Goal: Task Accomplishment & Management: Complete application form

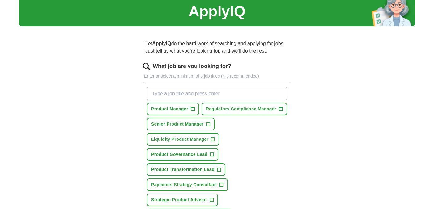
scroll to position [39, 0]
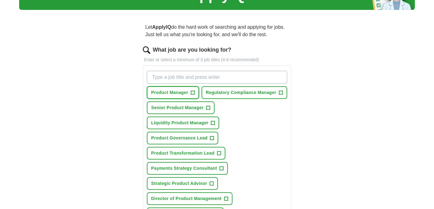
click at [194, 95] on span "+" at bounding box center [193, 92] width 4 height 5
click at [210, 110] on span "+" at bounding box center [208, 107] width 4 height 5
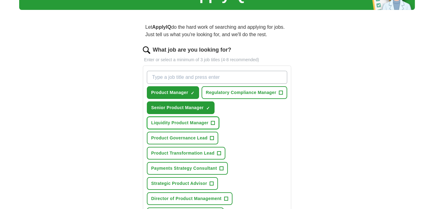
click at [215, 126] on span "+" at bounding box center [213, 123] width 4 height 5
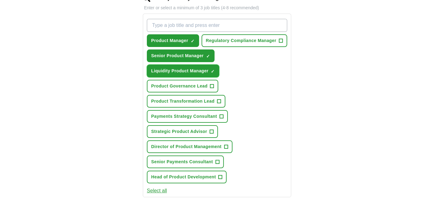
scroll to position [92, 0]
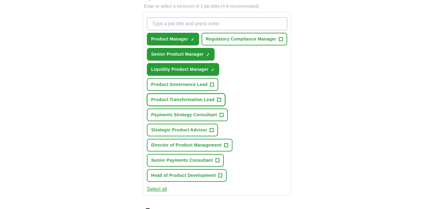
click at [221, 102] on span "+" at bounding box center [219, 99] width 4 height 5
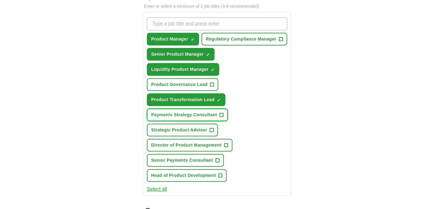
click at [224, 117] on span "+" at bounding box center [221, 115] width 4 height 4
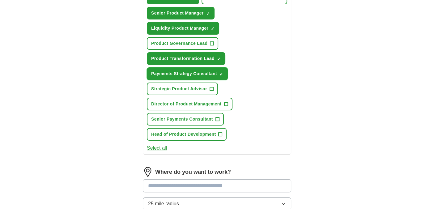
scroll to position [135, 0]
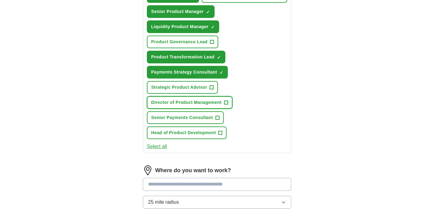
click at [228, 105] on span "+" at bounding box center [226, 102] width 4 height 5
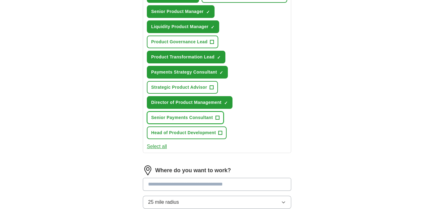
click at [219, 120] on span "+" at bounding box center [217, 117] width 4 height 5
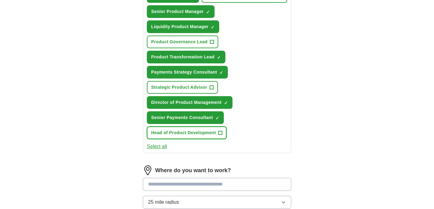
click at [222, 135] on span "+" at bounding box center [221, 132] width 4 height 5
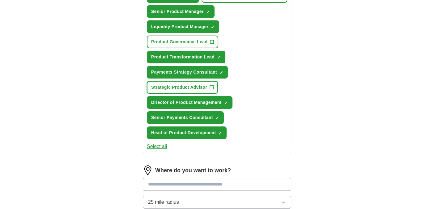
click at [213, 90] on span "+" at bounding box center [212, 87] width 4 height 5
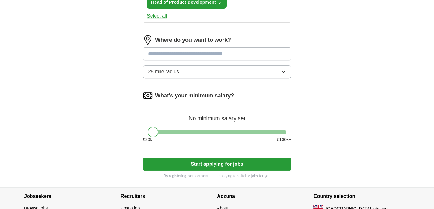
scroll to position [269, 0]
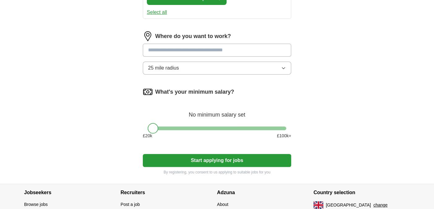
click at [204, 57] on input at bounding box center [217, 50] width 148 height 13
type input "******"
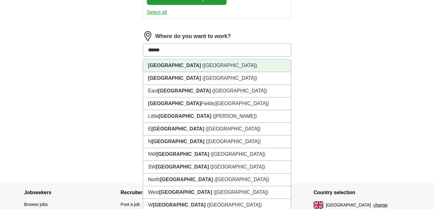
click at [172, 72] on li "[GEOGRAPHIC_DATA] ([GEOGRAPHIC_DATA])" at bounding box center [217, 65] width 148 height 13
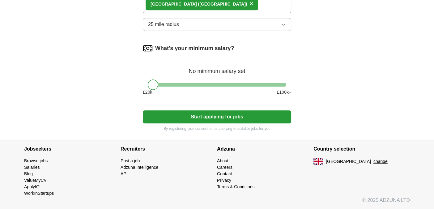
scroll to position [326, 0]
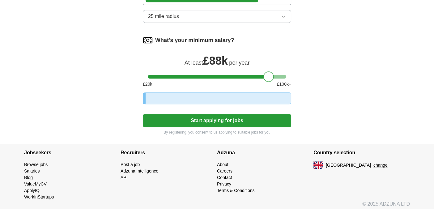
click at [265, 79] on div at bounding box center [217, 77] width 138 height 4
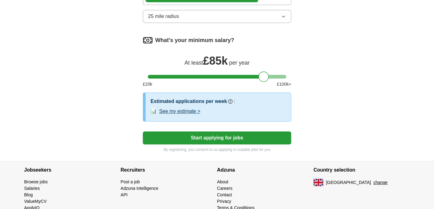
drag, startPoint x: 265, startPoint y: 110, endPoint x: 261, endPoint y: 111, distance: 4.5
click at [261, 82] on div at bounding box center [263, 76] width 11 height 11
click at [269, 79] on div at bounding box center [217, 77] width 138 height 4
click at [233, 144] on button "Start applying for jobs" at bounding box center [217, 137] width 148 height 13
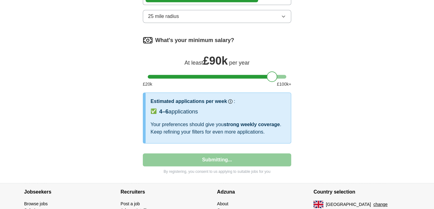
select select "**"
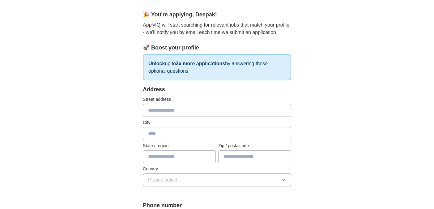
scroll to position [54, 0]
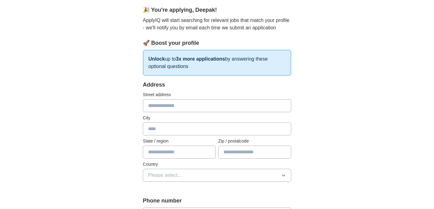
click at [189, 112] on input "text" at bounding box center [217, 105] width 148 height 13
type input "**********"
type input "******"
type input "*******"
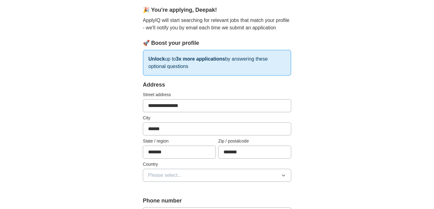
click at [186, 159] on input "*******" at bounding box center [179, 152] width 73 height 13
type input "**********"
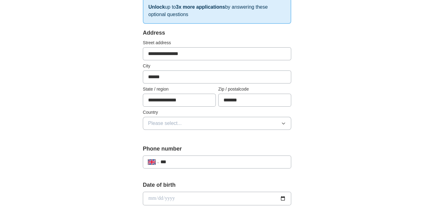
scroll to position [109, 0]
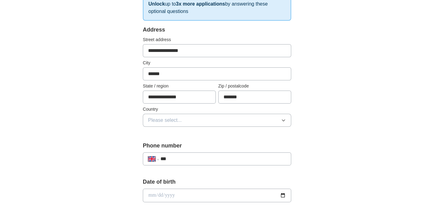
click at [194, 127] on button "Please select..." at bounding box center [217, 120] width 148 height 13
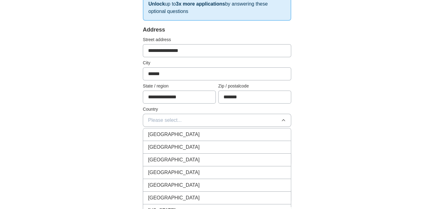
click at [186, 138] on div "[GEOGRAPHIC_DATA]" at bounding box center [217, 134] width 138 height 7
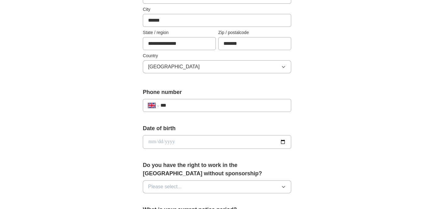
scroll to position [163, 0]
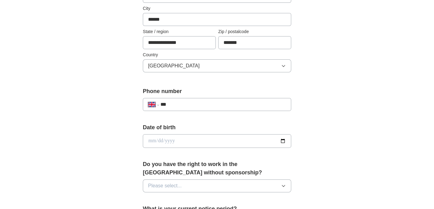
click at [213, 108] on input "***" at bounding box center [223, 104] width 126 height 7
type input "**********"
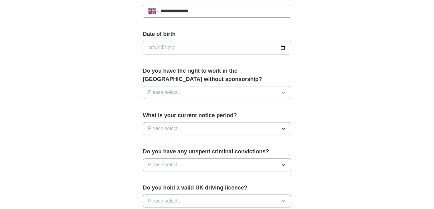
scroll to position [257, 0]
click at [211, 98] on button "Please select..." at bounding box center [217, 91] width 148 height 13
click at [201, 110] on div "Yes" at bounding box center [217, 105] width 138 height 7
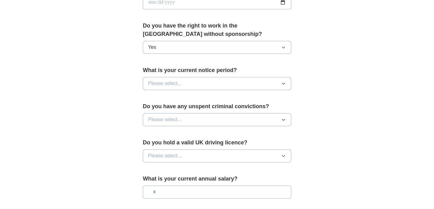
scroll to position [303, 0]
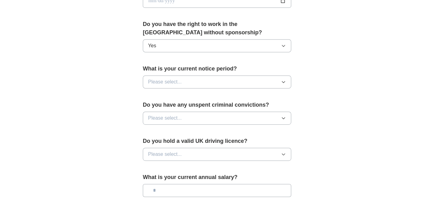
click at [201, 88] on button "Please select..." at bounding box center [217, 81] width 148 height 13
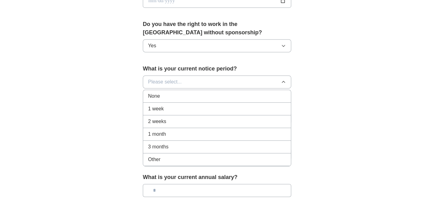
click at [182, 113] on div "1 week" at bounding box center [217, 108] width 138 height 7
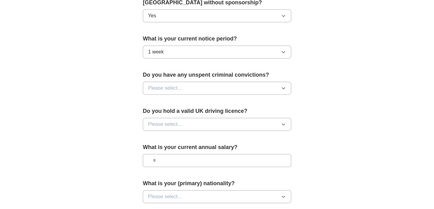
scroll to position [333, 0]
click at [205, 95] on button "Please select..." at bounding box center [217, 88] width 148 height 13
click at [189, 119] on div "No" at bounding box center [217, 114] width 138 height 7
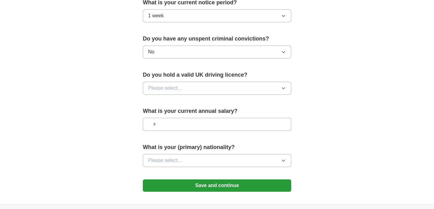
scroll to position [370, 0]
click at [196, 94] on button "Please select..." at bounding box center [217, 87] width 148 height 13
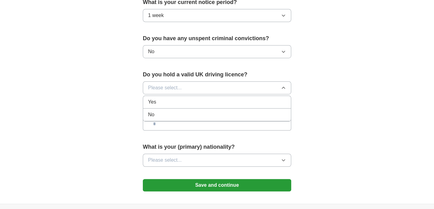
click at [182, 106] on div "Yes" at bounding box center [217, 101] width 138 height 7
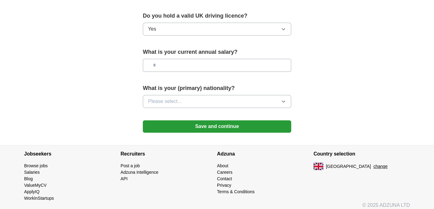
scroll to position [429, 0]
click at [194, 108] on button "Please select..." at bounding box center [217, 101] width 148 height 13
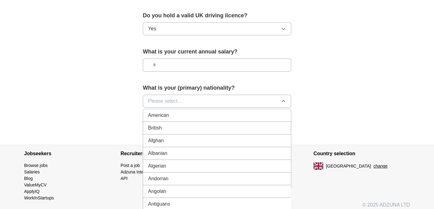
click at [156, 132] on span "British" at bounding box center [155, 127] width 14 height 7
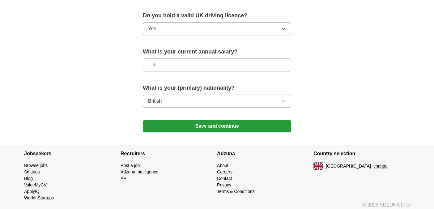
click at [213, 132] on button "Save and continue" at bounding box center [217, 126] width 148 height 12
